Goal: Information Seeking & Learning: Learn about a topic

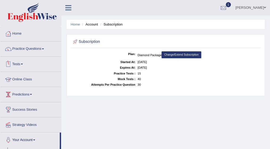
click at [22, 80] on link "Online Class" at bounding box center [30, 78] width 61 height 13
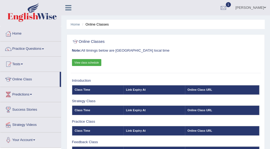
click at [86, 61] on link "View class schedule" at bounding box center [87, 62] width 30 height 7
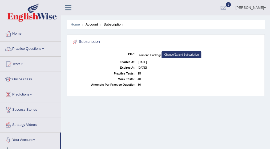
click at [44, 49] on span at bounding box center [43, 49] width 2 height 1
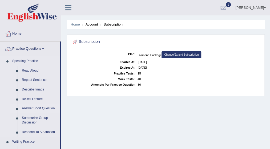
click at [36, 109] on link "Answer Short Question" at bounding box center [39, 109] width 40 height 10
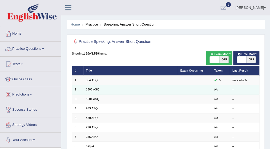
click at [93, 89] on link "1503 ASQ" at bounding box center [92, 89] width 13 height 3
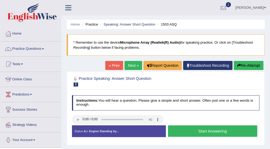
click at [197, 130] on button "Start Answering" at bounding box center [212, 131] width 89 height 11
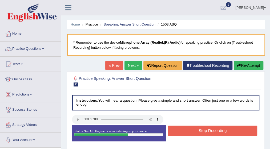
click at [197, 130] on button "Stop Recording" at bounding box center [212, 131] width 89 height 10
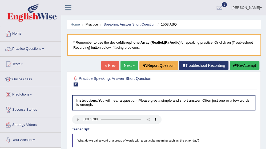
scroll to position [131, 0]
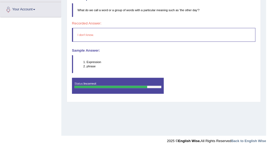
click at [206, 26] on div "Recorded Answer: I don't know." at bounding box center [164, 32] width 184 height 20
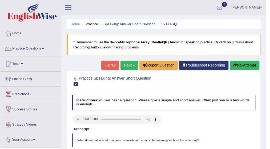
scroll to position [0, 0]
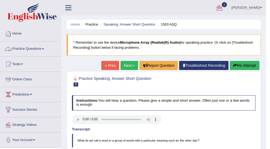
click at [44, 49] on span at bounding box center [43, 49] width 2 height 1
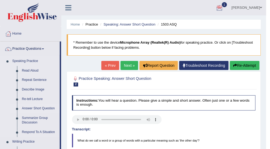
click at [43, 108] on link "Answer Short Question" at bounding box center [39, 109] width 40 height 10
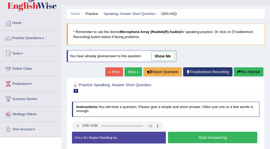
scroll to position [21, 0]
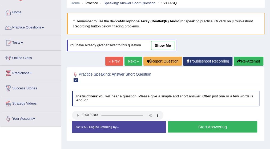
click at [212, 126] on button "Start Answering" at bounding box center [212, 126] width 89 height 11
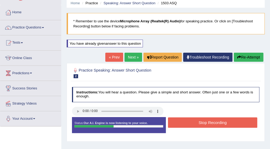
click at [212, 126] on button "Stop Recording" at bounding box center [212, 123] width 89 height 10
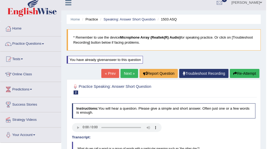
scroll to position [0, 0]
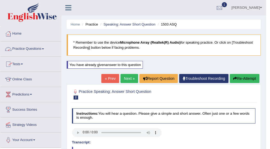
click at [44, 49] on span at bounding box center [43, 49] width 2 height 1
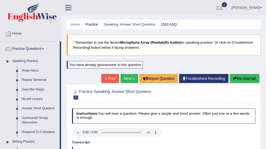
click at [43, 107] on link "Answer Short Question" at bounding box center [39, 109] width 40 height 10
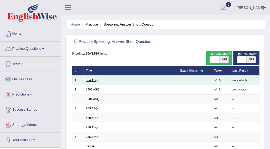
click at [96, 80] on link "954 ASQ" at bounding box center [92, 80] width 12 height 3
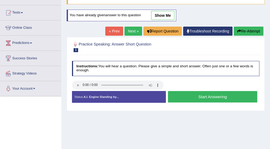
scroll to position [53, 0]
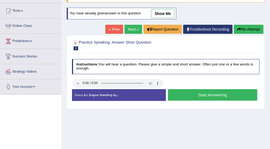
click at [183, 93] on button "Start Answering" at bounding box center [212, 94] width 89 height 11
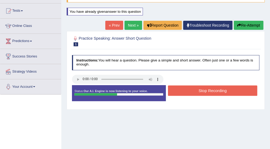
click at [189, 91] on button "Stop Recording" at bounding box center [212, 91] width 89 height 10
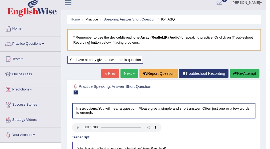
scroll to position [0, 0]
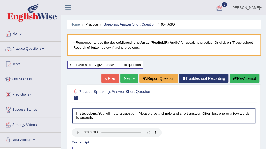
click at [44, 48] on link "Practice Questions" at bounding box center [30, 48] width 61 height 13
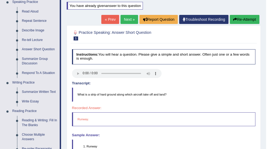
scroll to position [64, 0]
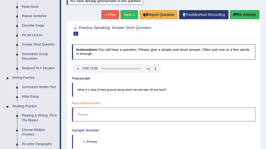
click at [31, 86] on link "Summarize Written Text" at bounding box center [39, 88] width 40 height 10
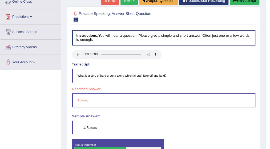
scroll to position [104, 0]
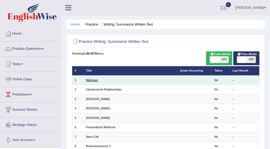
click at [90, 80] on link "Walruses" at bounding box center [92, 80] width 12 height 3
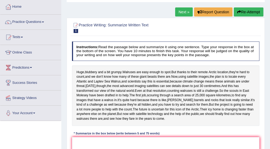
scroll to position [25, 0]
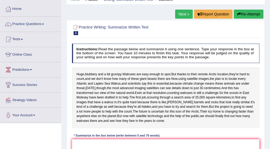
click at [44, 24] on span at bounding box center [43, 24] width 2 height 1
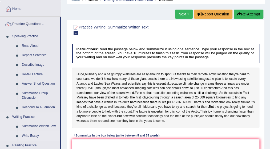
click at [36, 136] on link "Write Essay" at bounding box center [39, 136] width 40 height 10
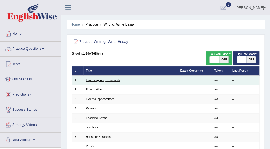
click at [103, 80] on link "Improving living standards" at bounding box center [103, 80] width 34 height 3
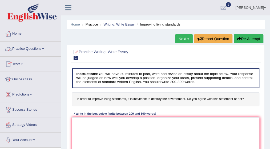
click at [44, 49] on span at bounding box center [43, 49] width 2 height 1
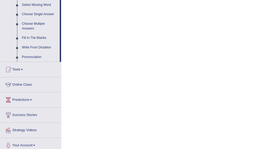
scroll to position [283, 0]
